Goal: Information Seeking & Learning: Learn about a topic

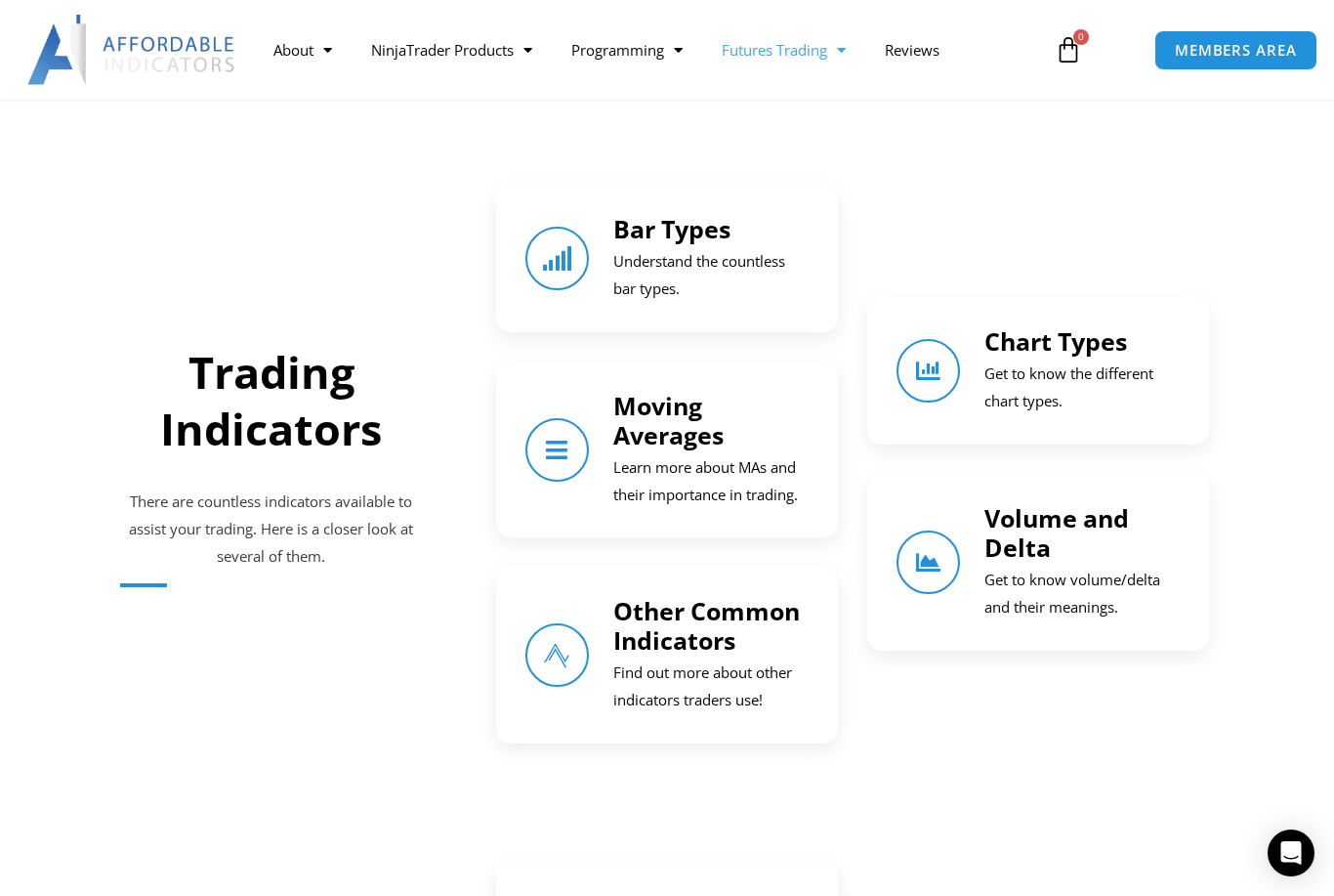
scroll to position [1266, 0]
click at [572, 244] on icon "Bar Types" at bounding box center [557, 257] width 27 height 27
click at [703, 225] on link "Bar Types" at bounding box center [671, 226] width 117 height 33
click at [731, 252] on p "Understand the countless bar types." at bounding box center [711, 274] width 196 height 55
click at [745, 281] on p "Understand the countless bar types." at bounding box center [711, 274] width 196 height 55
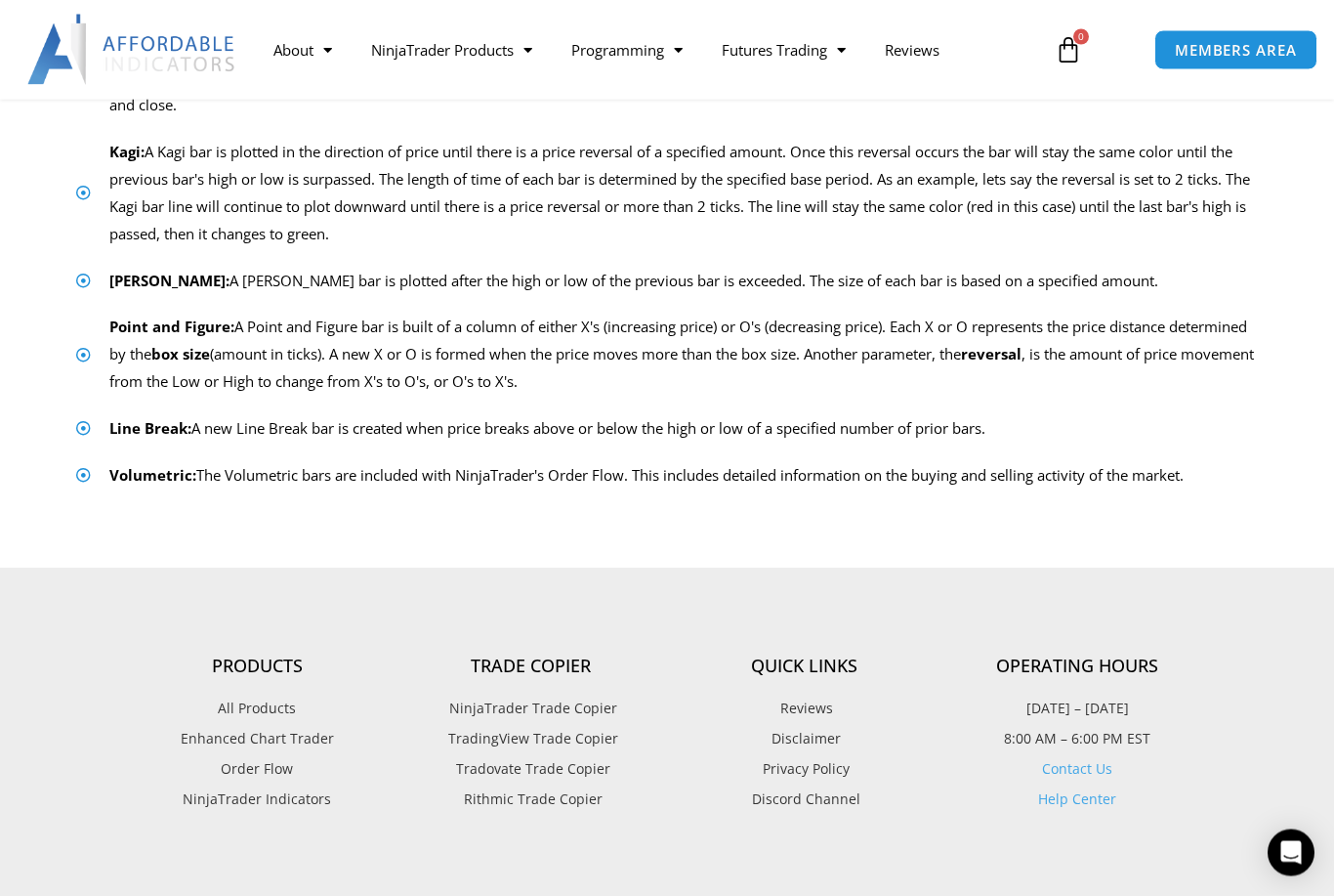
scroll to position [1007, 0]
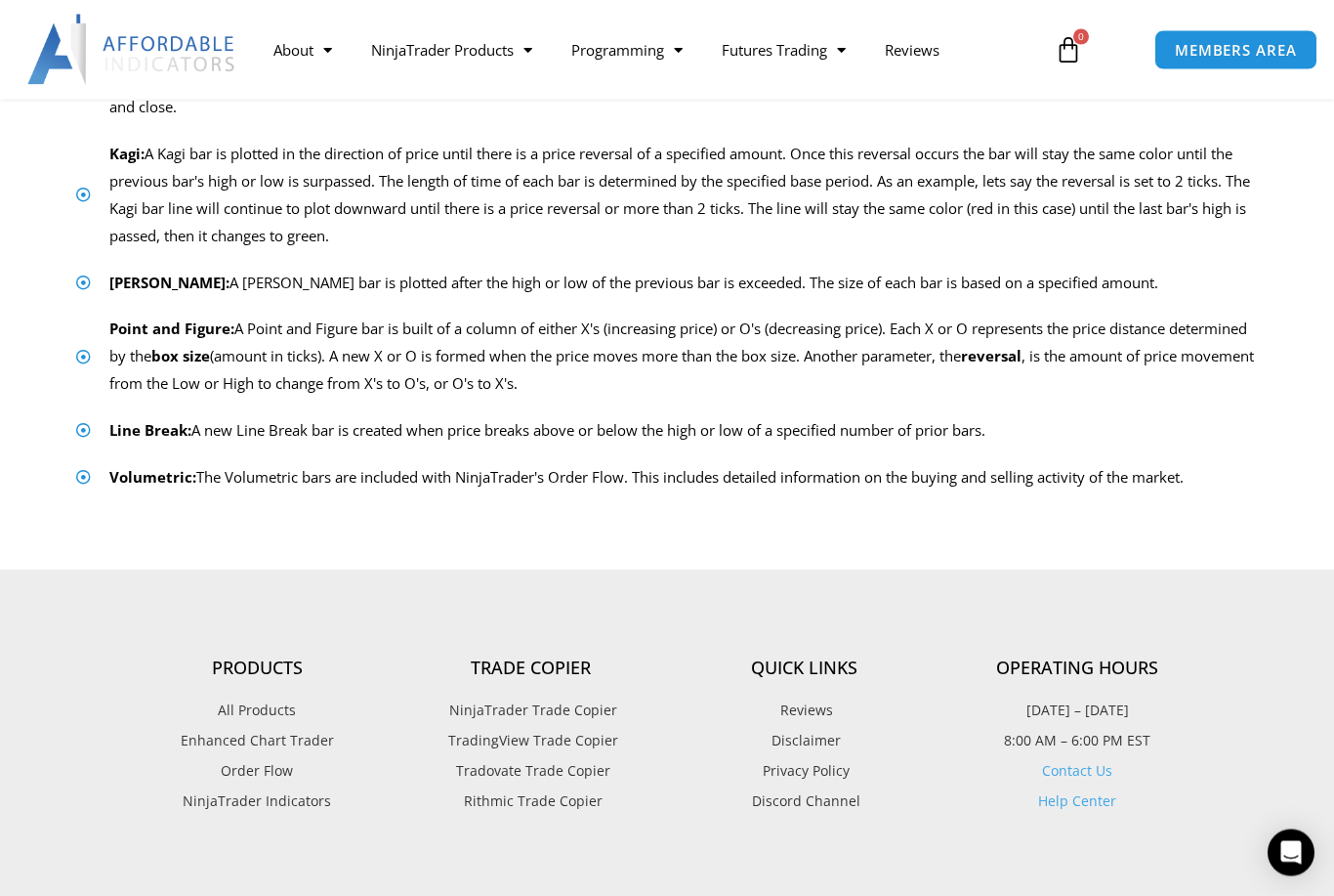
click at [588, 739] on span "TradingView Trade Copier" at bounding box center [530, 740] width 175 height 25
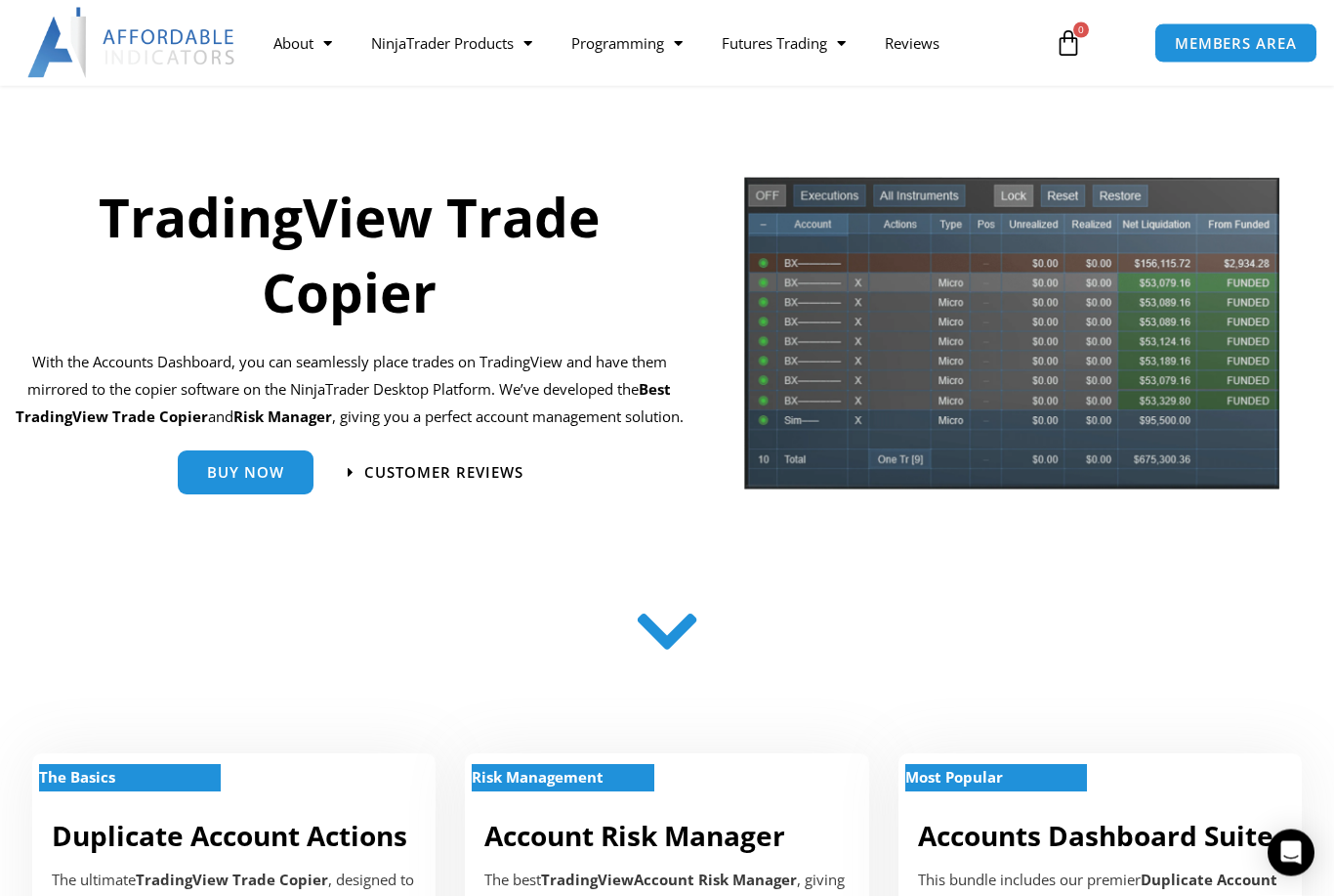
scroll to position [121, 0]
click at [243, 487] on link "Buy Now" at bounding box center [245, 464] width 136 height 44
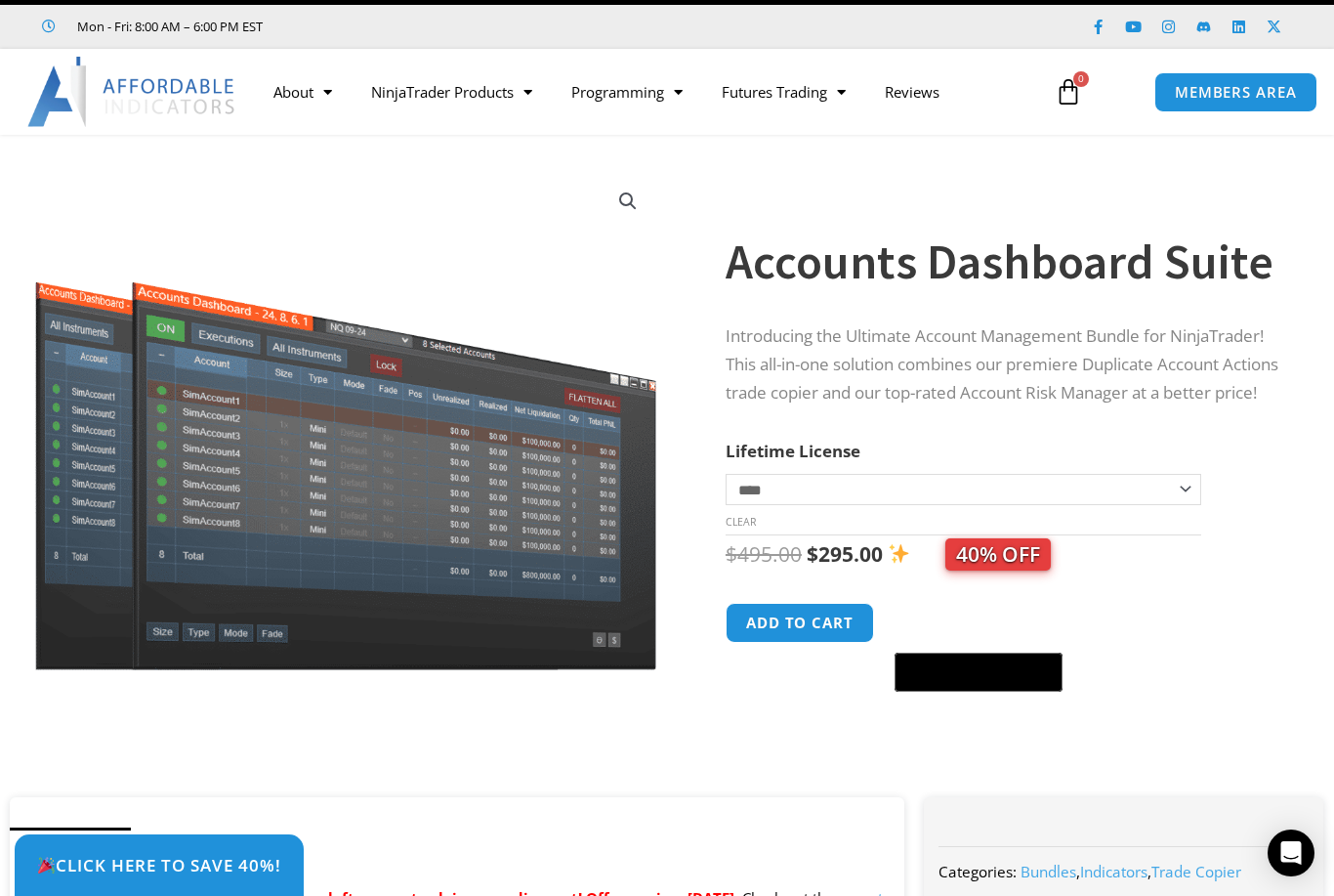
scroll to position [38, 0]
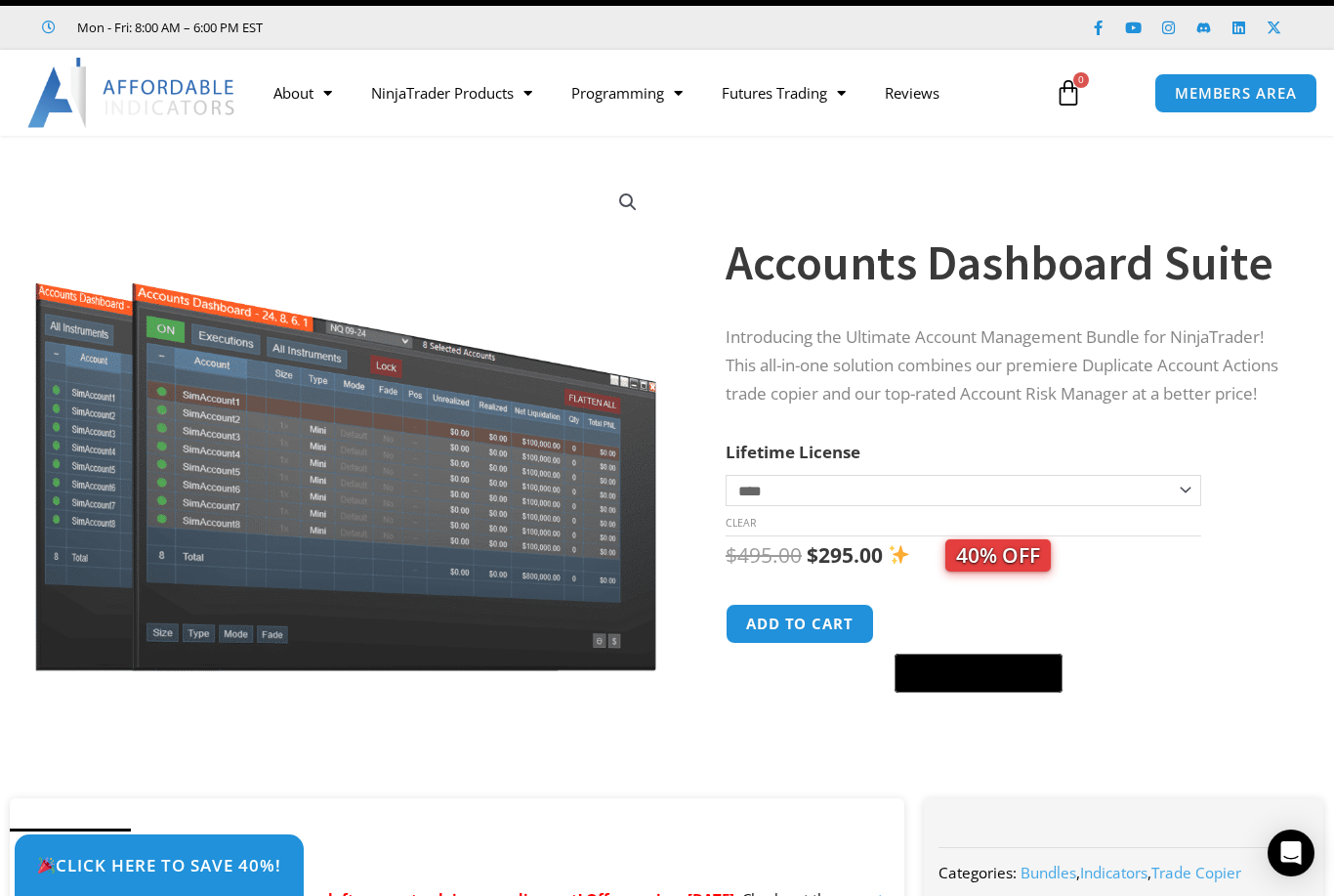
click at [1187, 506] on select "**********" at bounding box center [963, 490] width 476 height 31
click at [459, 104] on link "NinjaTrader Products" at bounding box center [451, 92] width 201 height 45
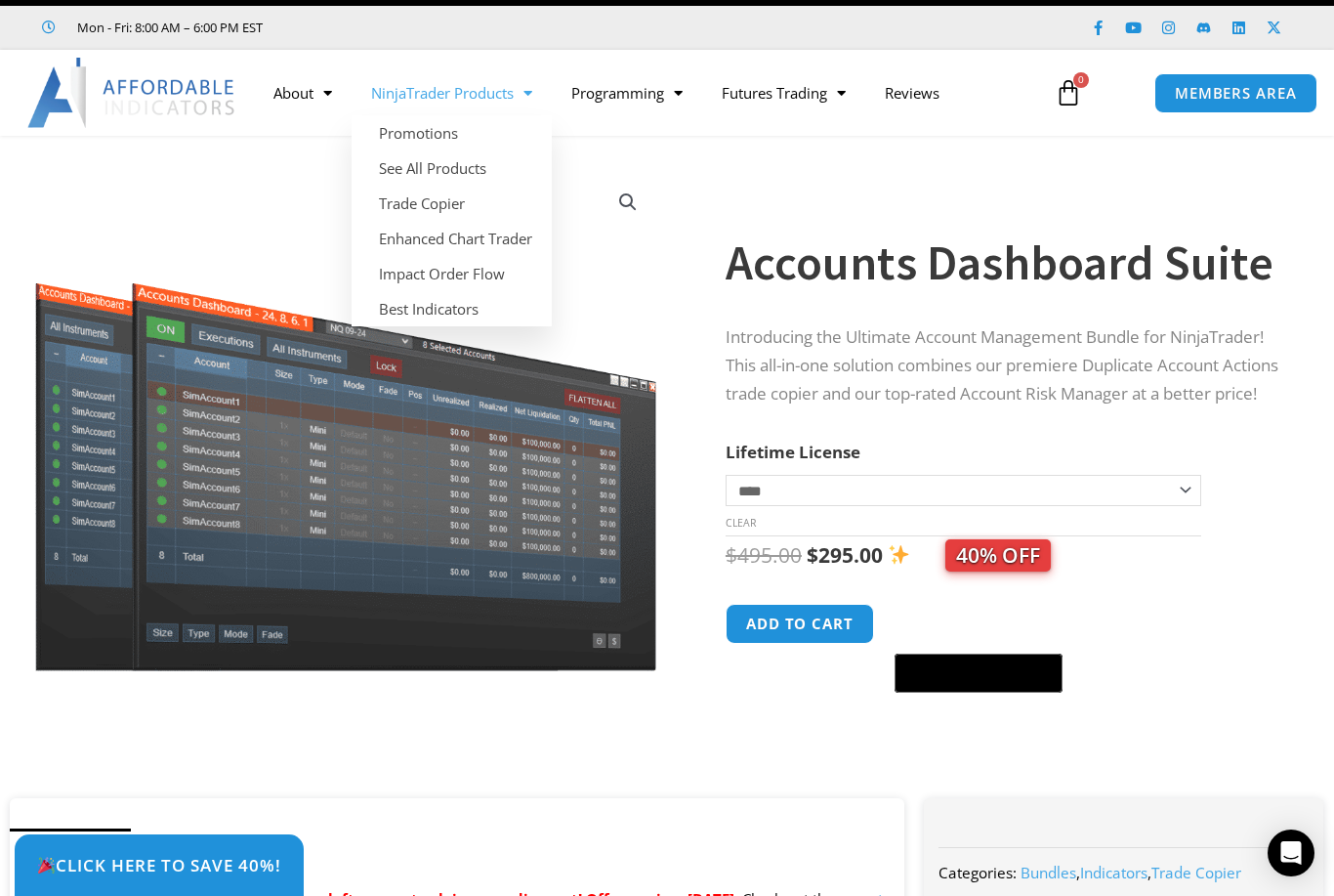
click at [454, 94] on link "NinjaTrader Products" at bounding box center [451, 92] width 201 height 45
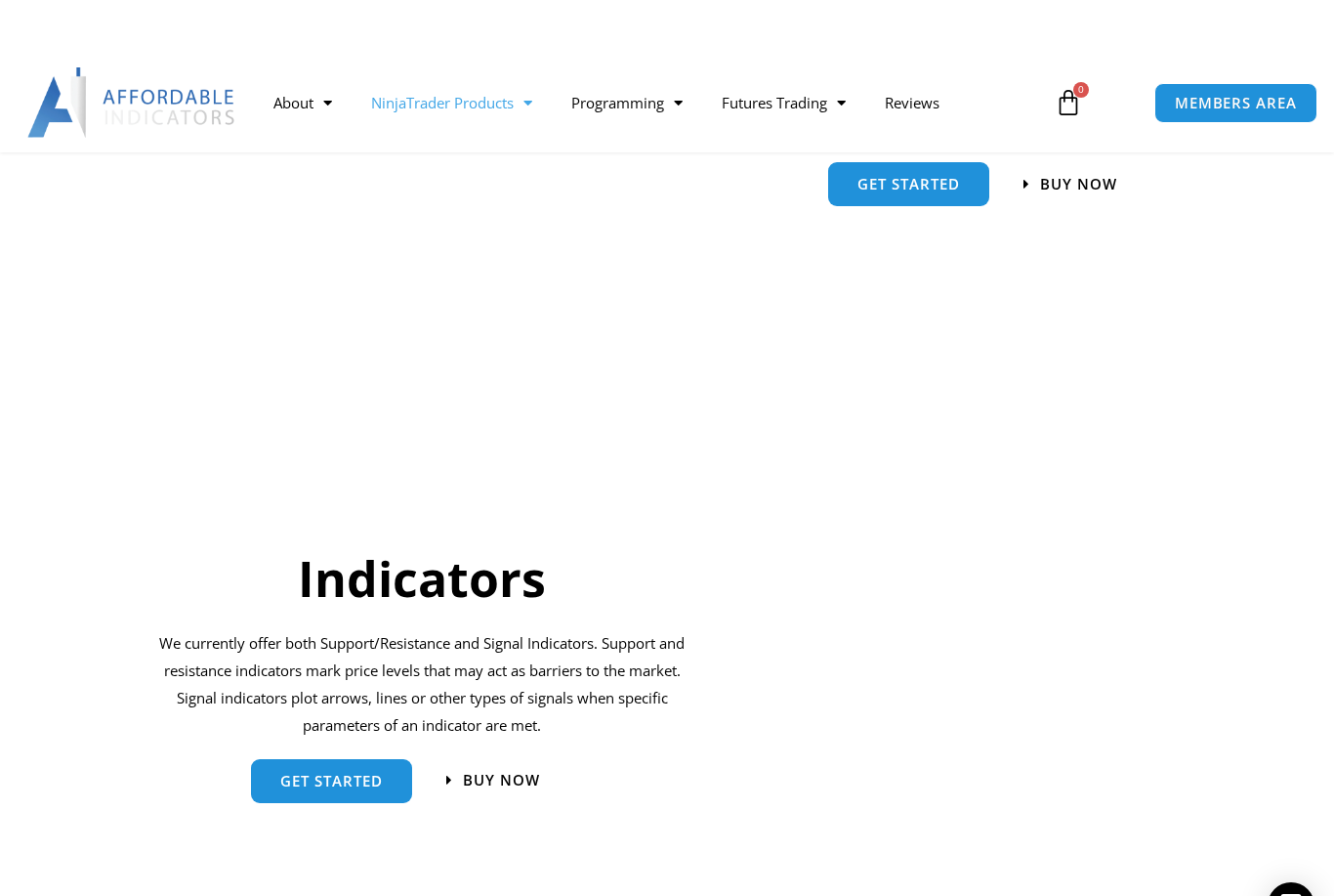
scroll to position [1663, 0]
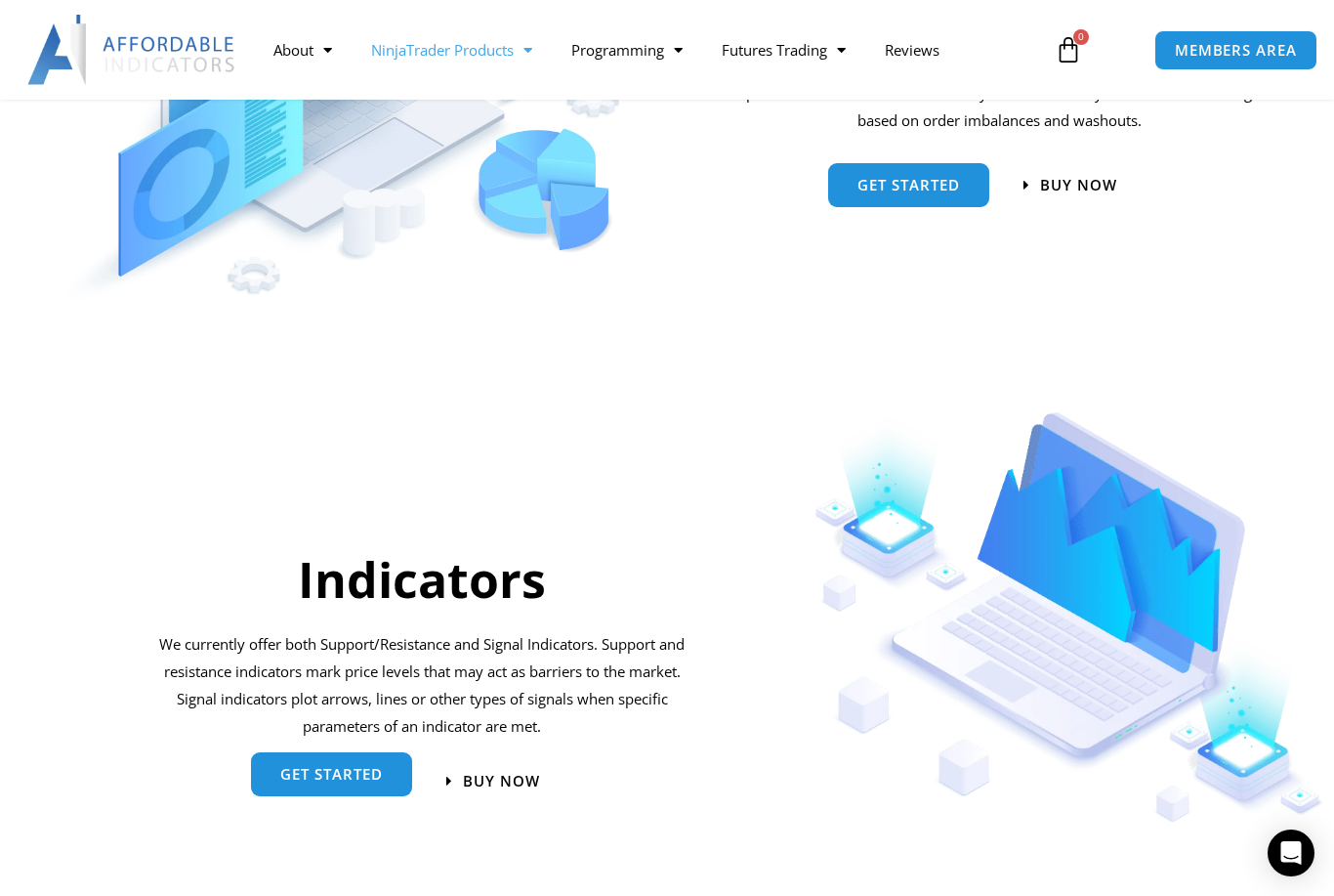
click at [330, 776] on span "get started" at bounding box center [331, 777] width 103 height 15
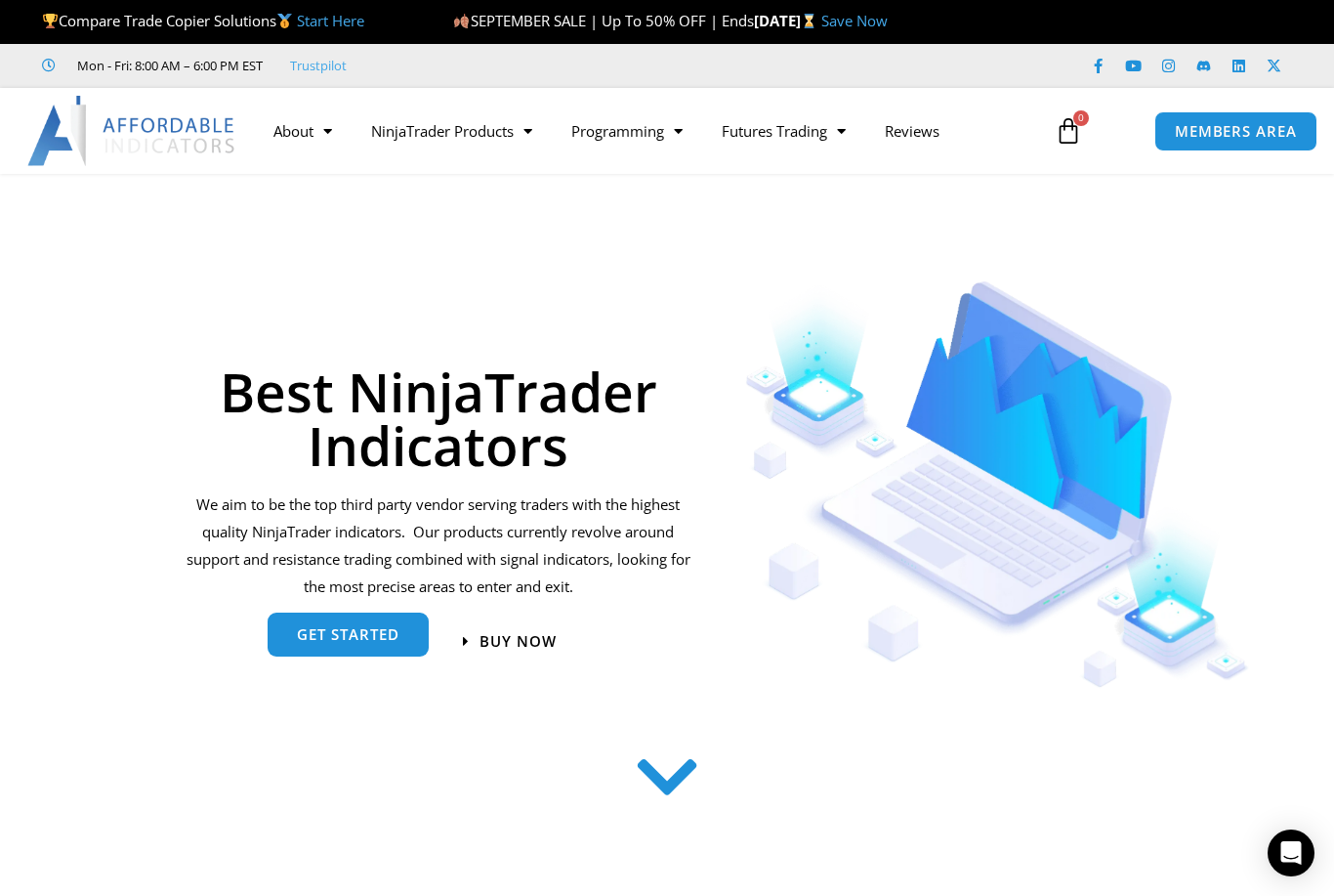
click at [352, 635] on span "get started" at bounding box center [348, 634] width 103 height 15
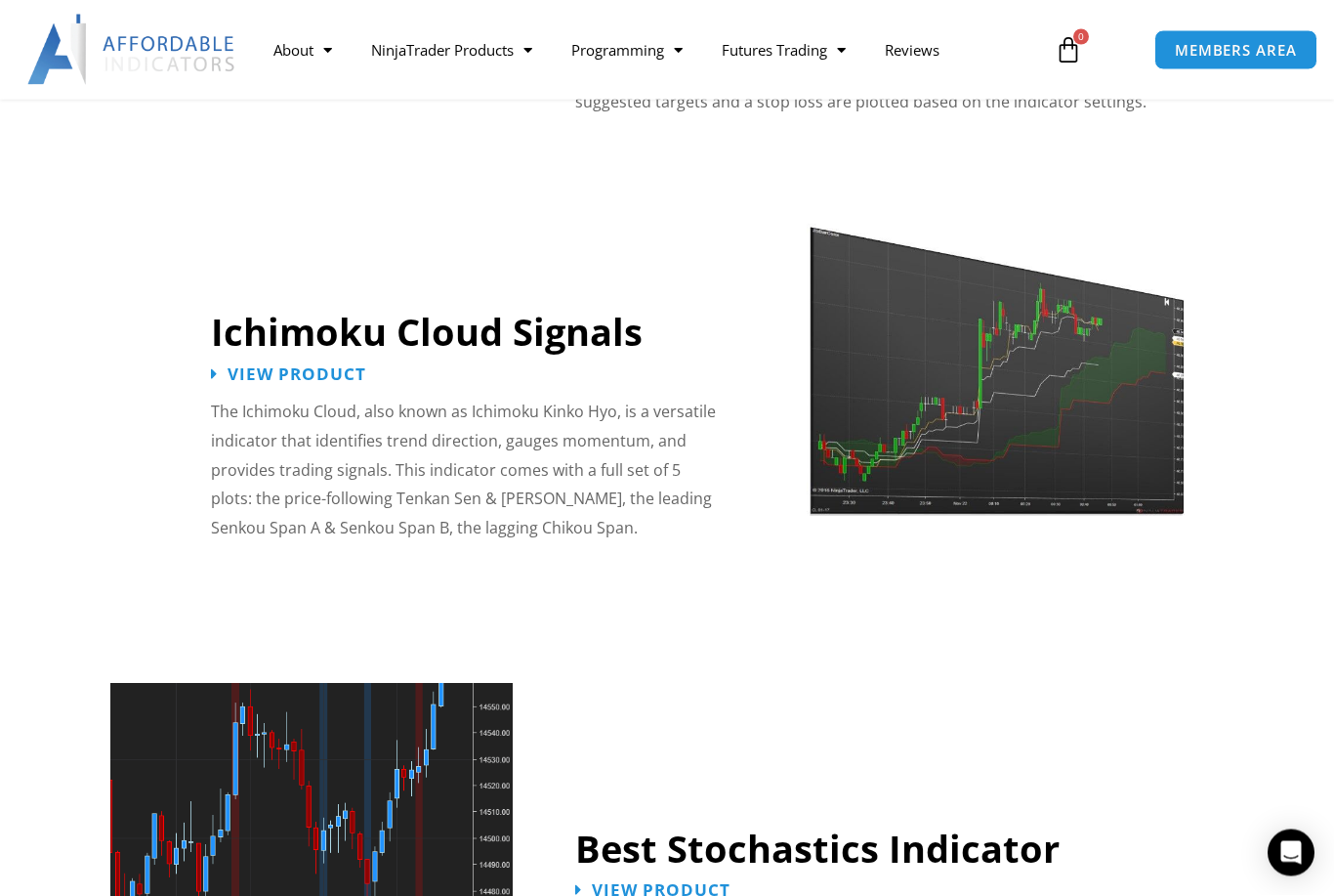
scroll to position [3393, 0]
